Goal: Check status: Check status

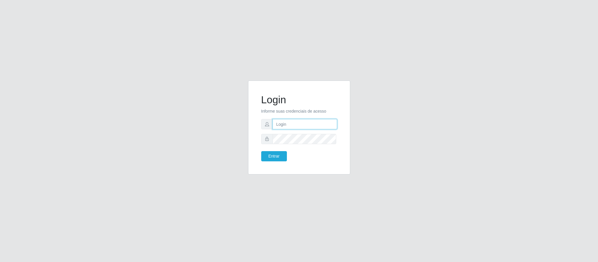
type input "[EMAIL_ADDRESS][DOMAIN_NAME]"
click at [266, 163] on div "Login Informe suas credenciais de acesso [EMAIL_ADDRESS][DOMAIN_NAME] Entrar" at bounding box center [299, 127] width 88 height 79
click at [271, 156] on button "Entrar" at bounding box center [274, 156] width 26 height 10
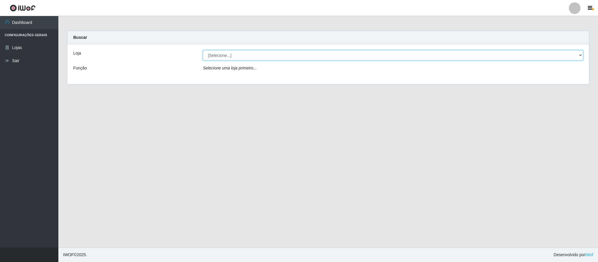
click at [355, 55] on select "[Selecione...] SuperFácil Atacado - Emaús" at bounding box center [393, 55] width 380 height 10
select select "407"
click at [203, 50] on select "[Selecione...] SuperFácil Atacado - Emaús" at bounding box center [393, 55] width 380 height 10
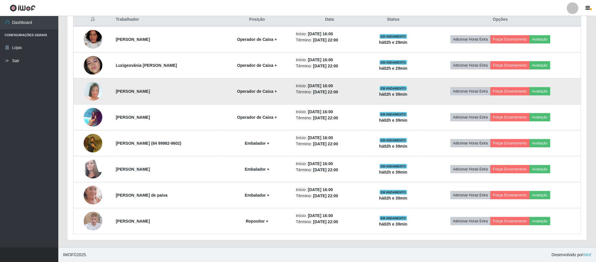
scroll to position [188, 0]
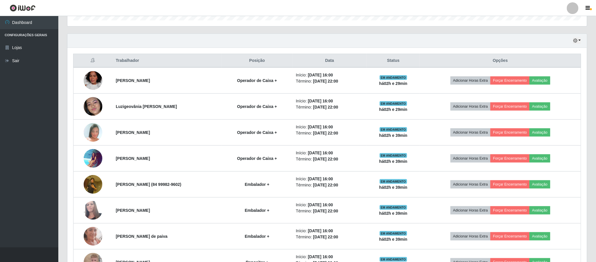
click at [579, 36] on div "Hoje 1 dia 3 dias 1 Semana Não encerrados" at bounding box center [327, 41] width 520 height 14
click at [578, 43] on icon "button" at bounding box center [576, 41] width 4 height 4
click at [576, 77] on button "3 dias" at bounding box center [558, 76] width 46 height 12
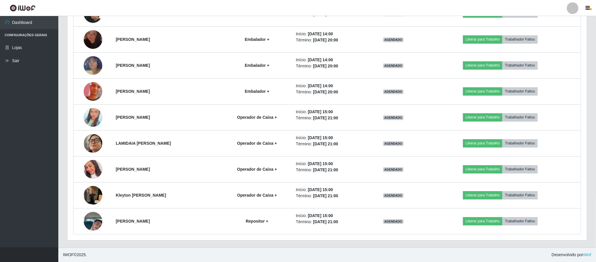
scroll to position [623, 0]
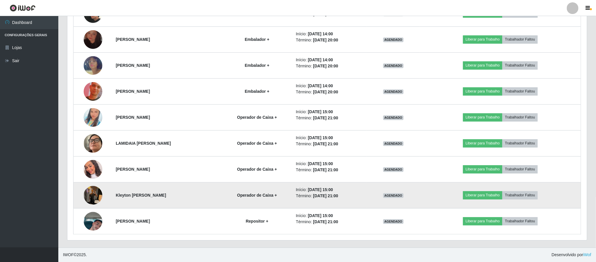
click at [94, 195] on img at bounding box center [93, 195] width 19 height 25
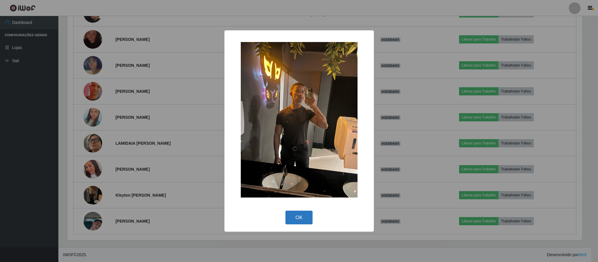
click at [301, 222] on button "OK" at bounding box center [298, 218] width 27 height 14
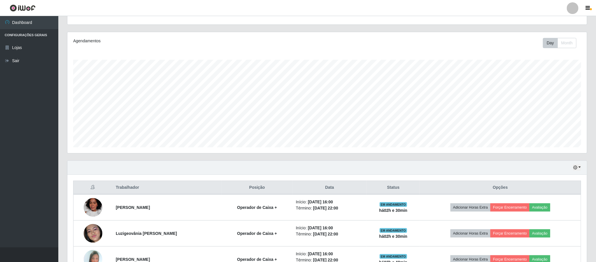
scroll to position [55, 0]
